Goal: Find specific page/section: Find specific page/section

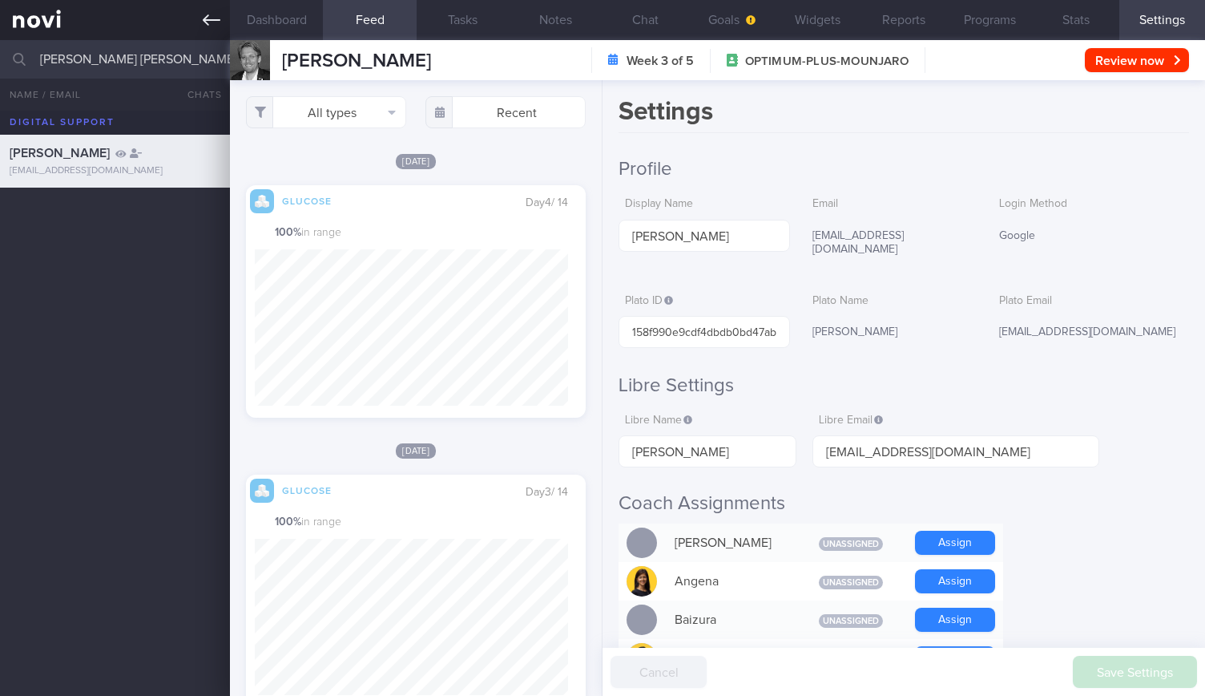
click at [200, 22] on link at bounding box center [115, 20] width 230 height 40
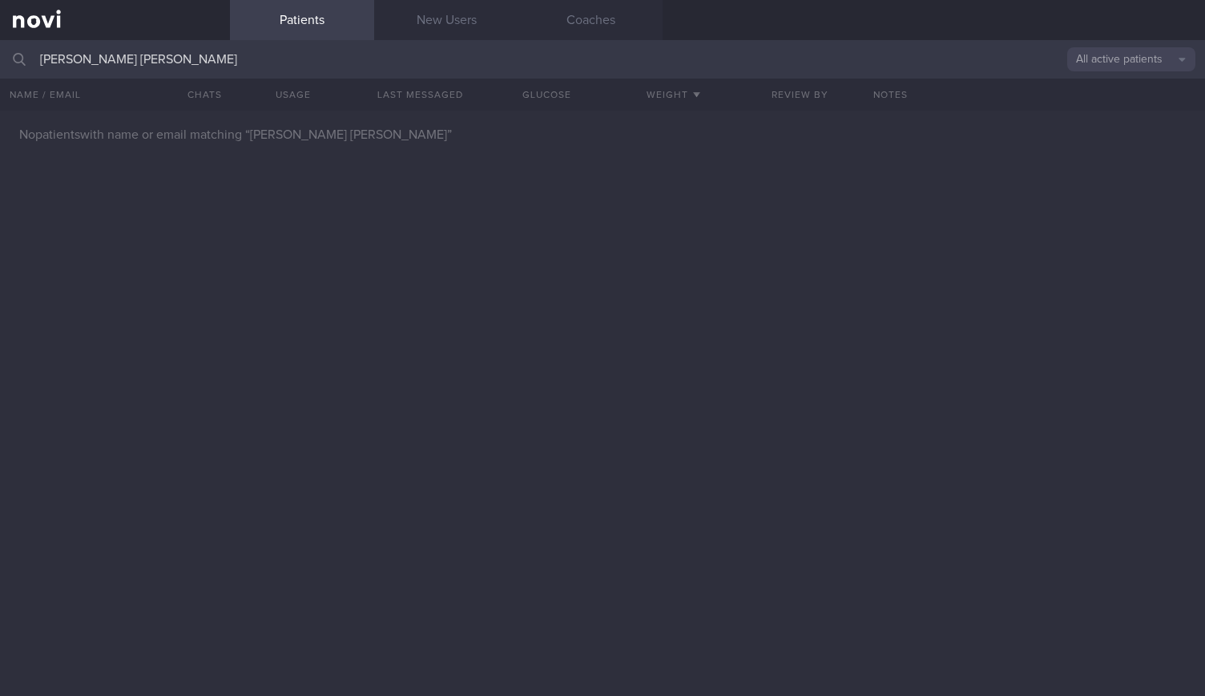
drag, startPoint x: 113, startPoint y: 65, endPoint x: 162, endPoint y: 59, distance: 49.2
click at [162, 59] on input "[PERSON_NAME] [PERSON_NAME]" at bounding box center [602, 59] width 1205 height 38
type input "[PERSON_NAME]"
click at [458, 9] on link "New Users" at bounding box center [446, 20] width 144 height 40
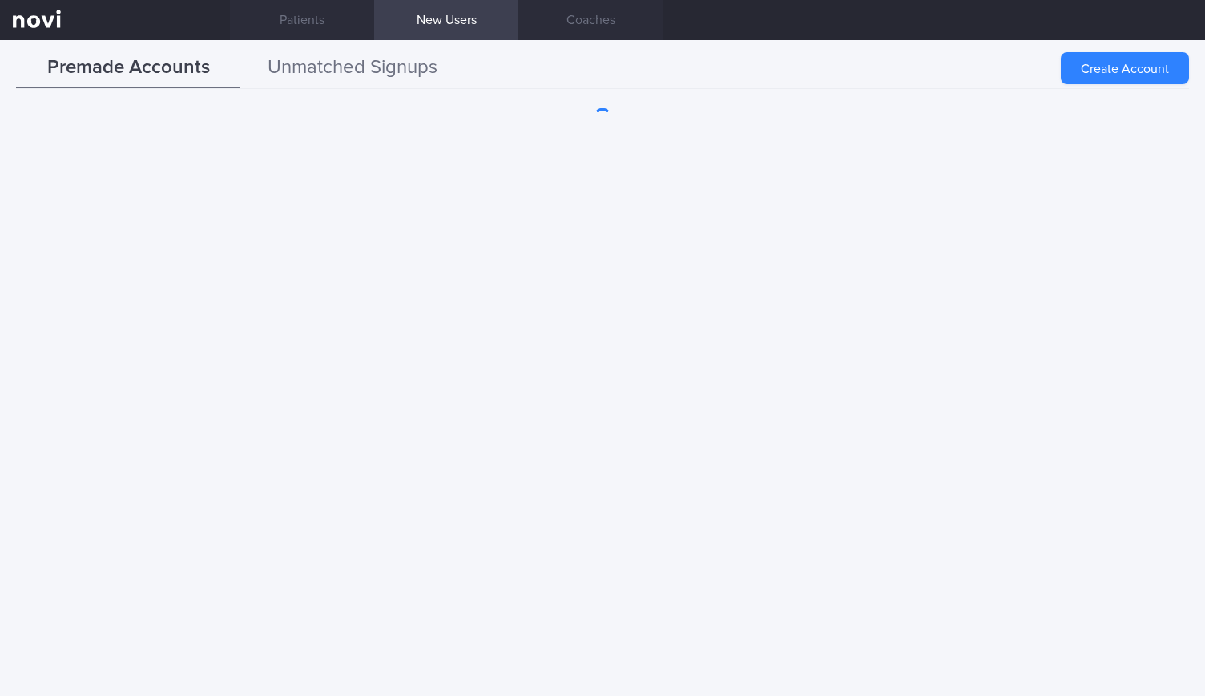
click at [315, 56] on button "Unmatched Signups" at bounding box center [352, 68] width 224 height 40
